Goal: Task Accomplishment & Management: Manage account settings

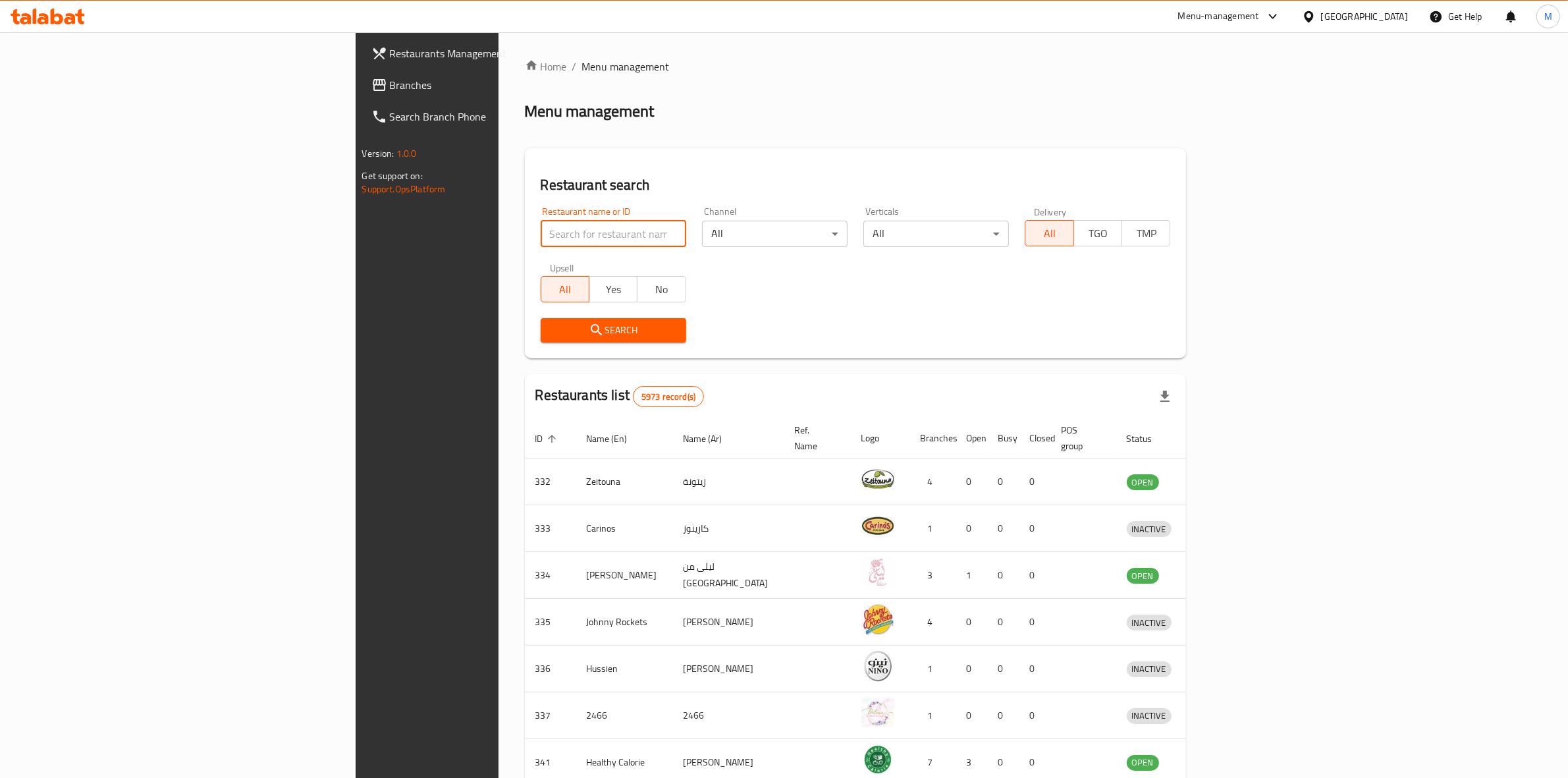
paste input "502356"
click at [540, 228] on input "search" at bounding box center [613, 234] width 145 height 27
type input "502356"
click button "Search" at bounding box center [613, 330] width 145 height 24
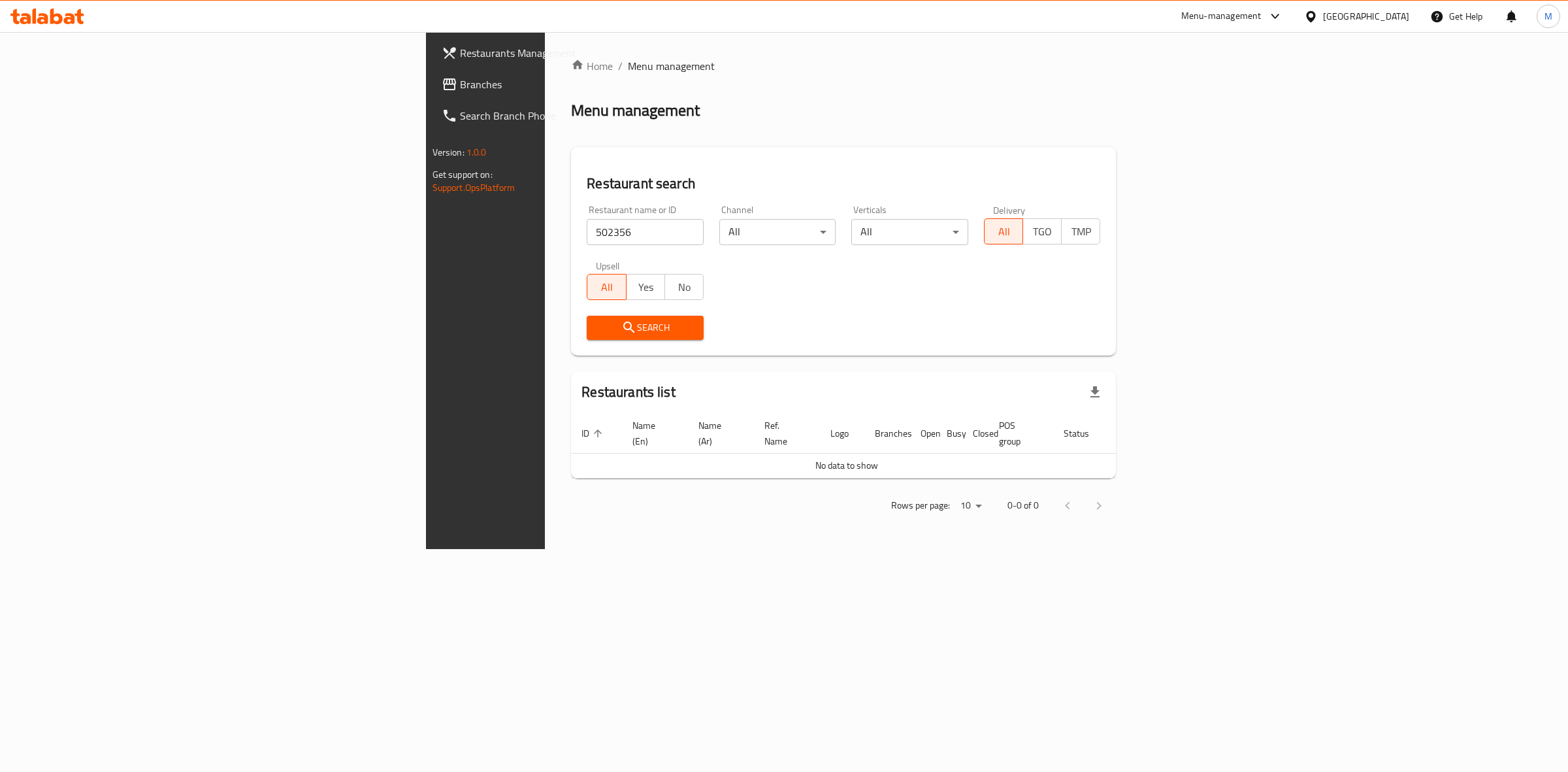
click at [1142, 524] on div "Home / Menu management Menu management Restaurant search Restaurant name or ID …" at bounding box center [844, 291] width 597 height 517
click at [1293, 26] on div "Menu-management" at bounding box center [1232, 16] width 122 height 31
click at [1283, 10] on icon at bounding box center [1275, 16] width 16 height 16
click at [1386, 19] on div "[GEOGRAPHIC_DATA]" at bounding box center [1365, 16] width 86 height 15
click at [1278, 131] on div "[GEOGRAPHIC_DATA]" at bounding box center [1310, 131] width 196 height 30
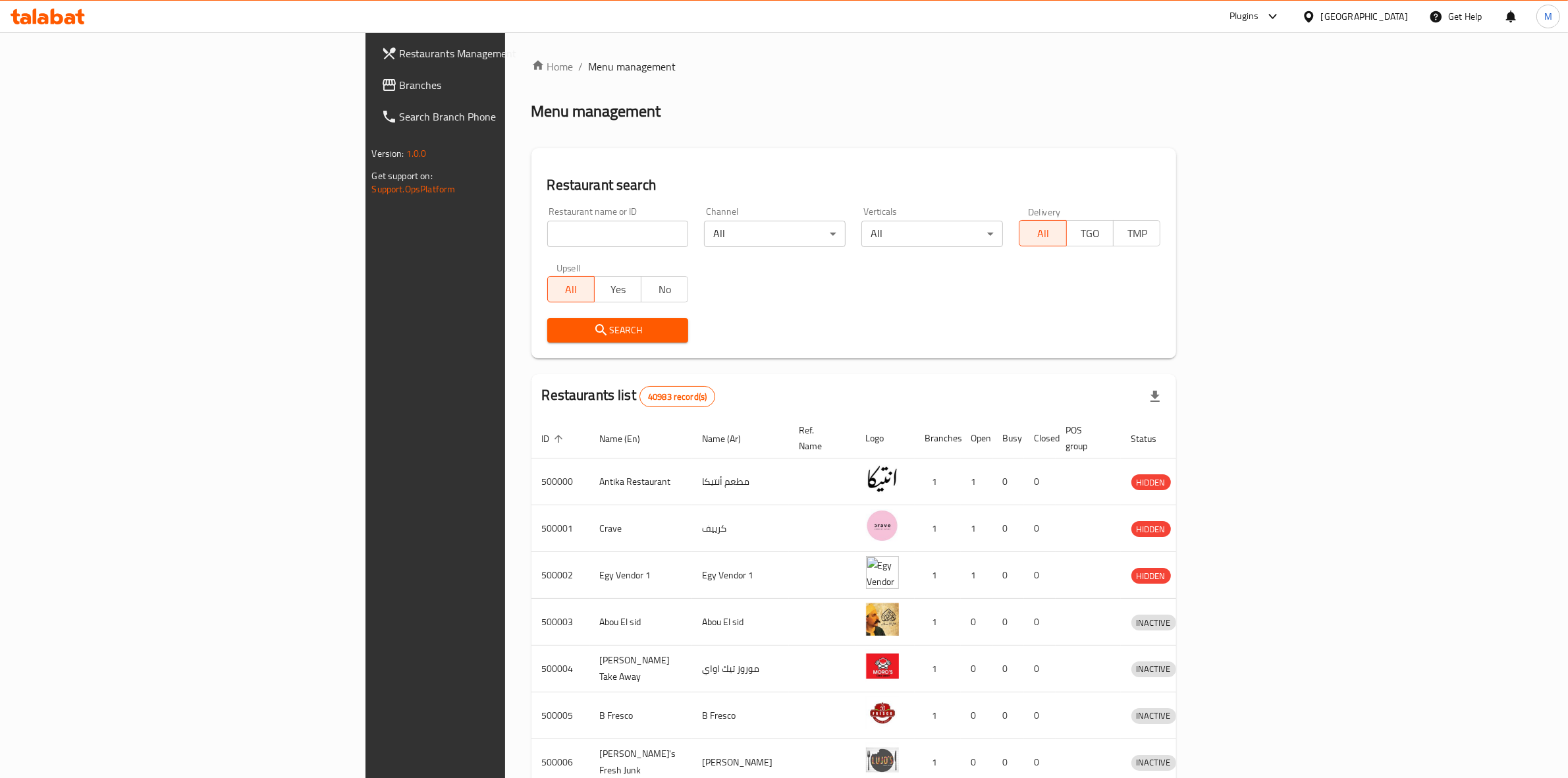
click at [1281, 15] on icon at bounding box center [1272, 16] width 16 height 16
click at [547, 227] on input "search" at bounding box center [618, 234] width 142 height 27
drag, startPoint x: 452, startPoint y: 227, endPoint x: 413, endPoint y: 230, distance: 39.1
click at [547, 230] on input "search" at bounding box center [618, 234] width 142 height 27
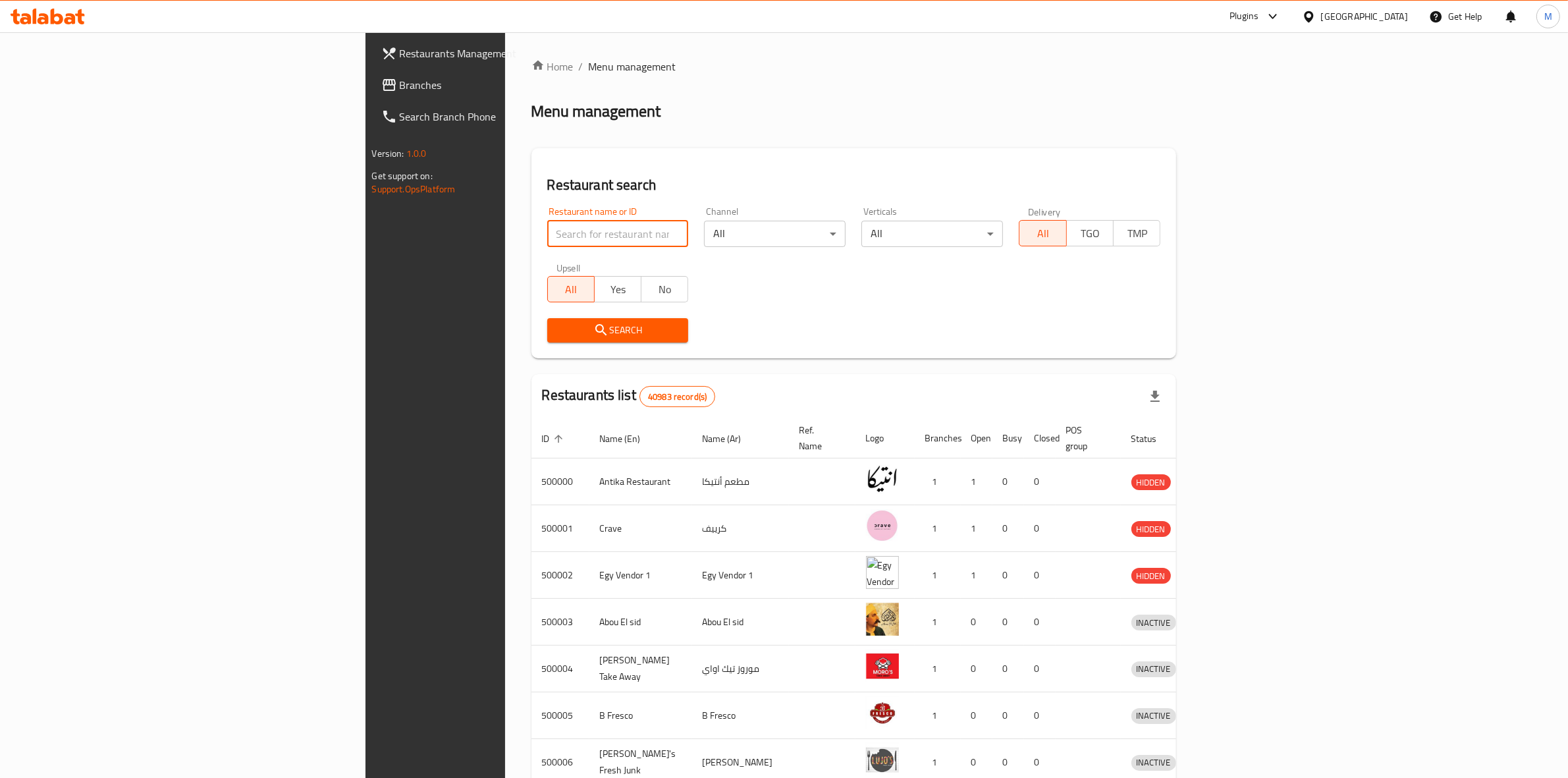
paste input "502356"
type input "502356"
click button "Search" at bounding box center [618, 330] width 142 height 24
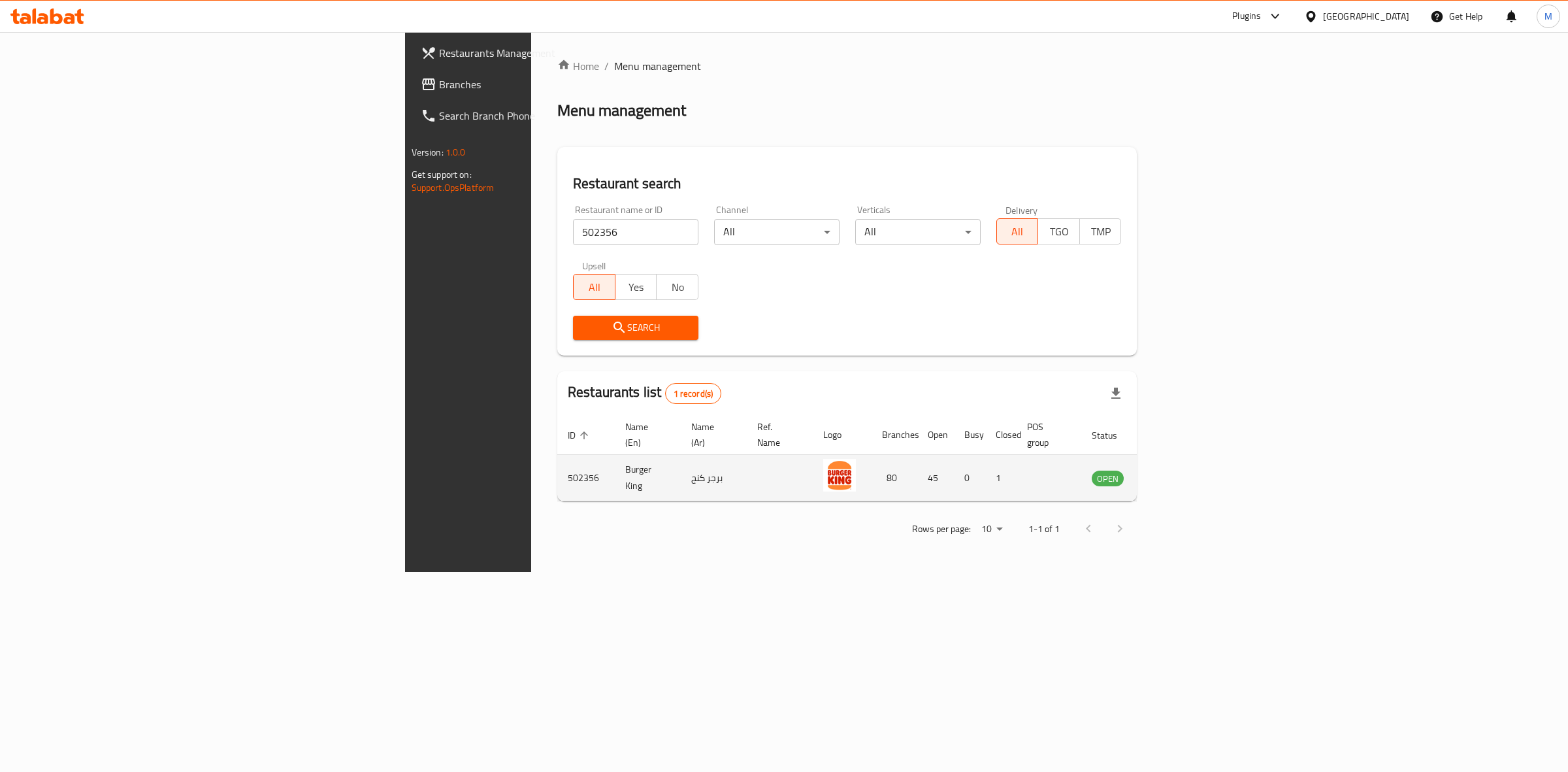
click at [1194, 471] on td "enhanced table" at bounding box center [1172, 478] width 45 height 47
click at [1175, 473] on icon "enhanced table" at bounding box center [1168, 479] width 15 height 11
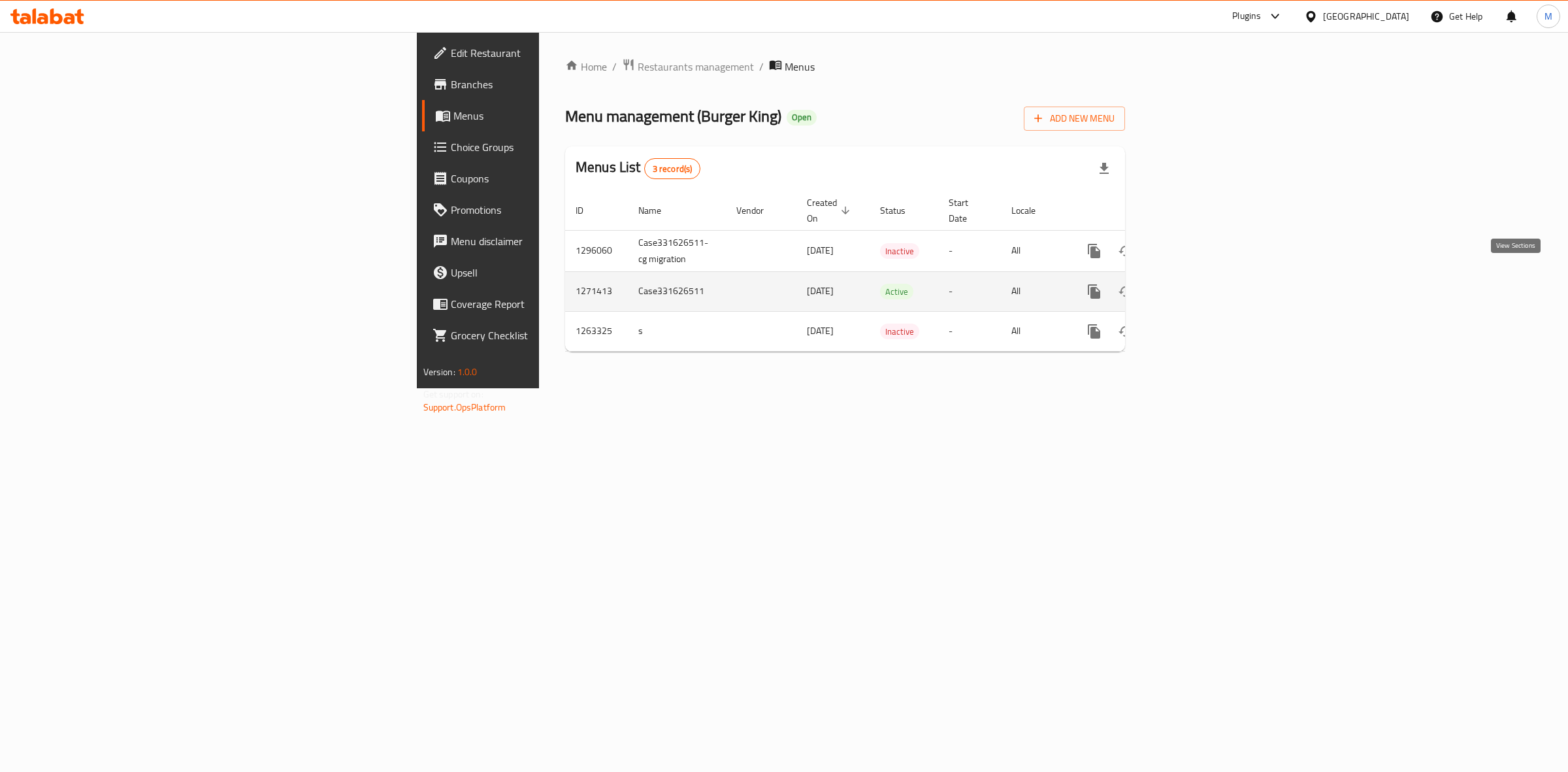
click at [1196, 285] on icon "enhanced table" at bounding box center [1188, 291] width 16 height 16
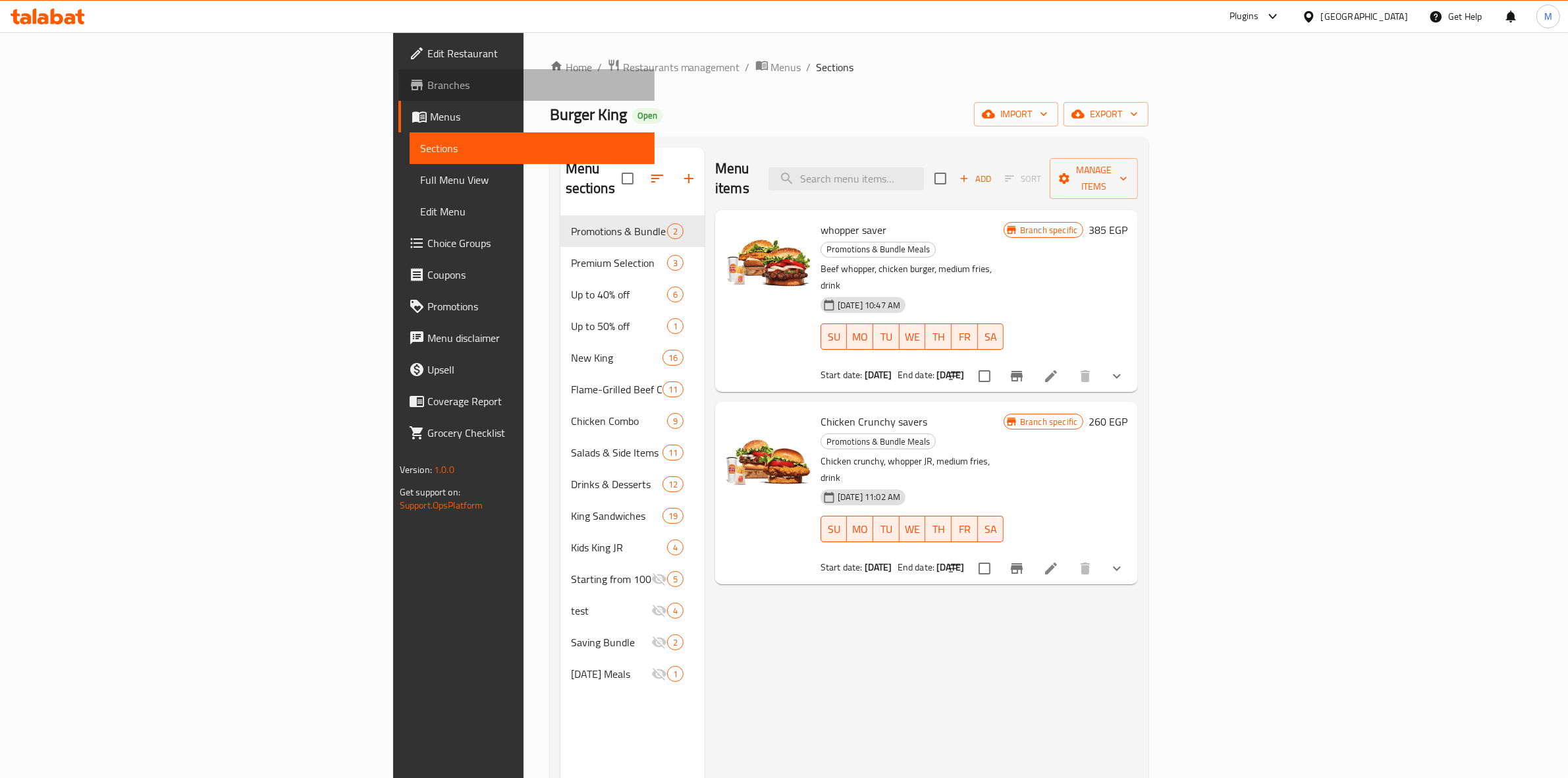
click at [427, 80] on span "Branches" at bounding box center [536, 85] width 217 height 16
